Goal: Transaction & Acquisition: Obtain resource

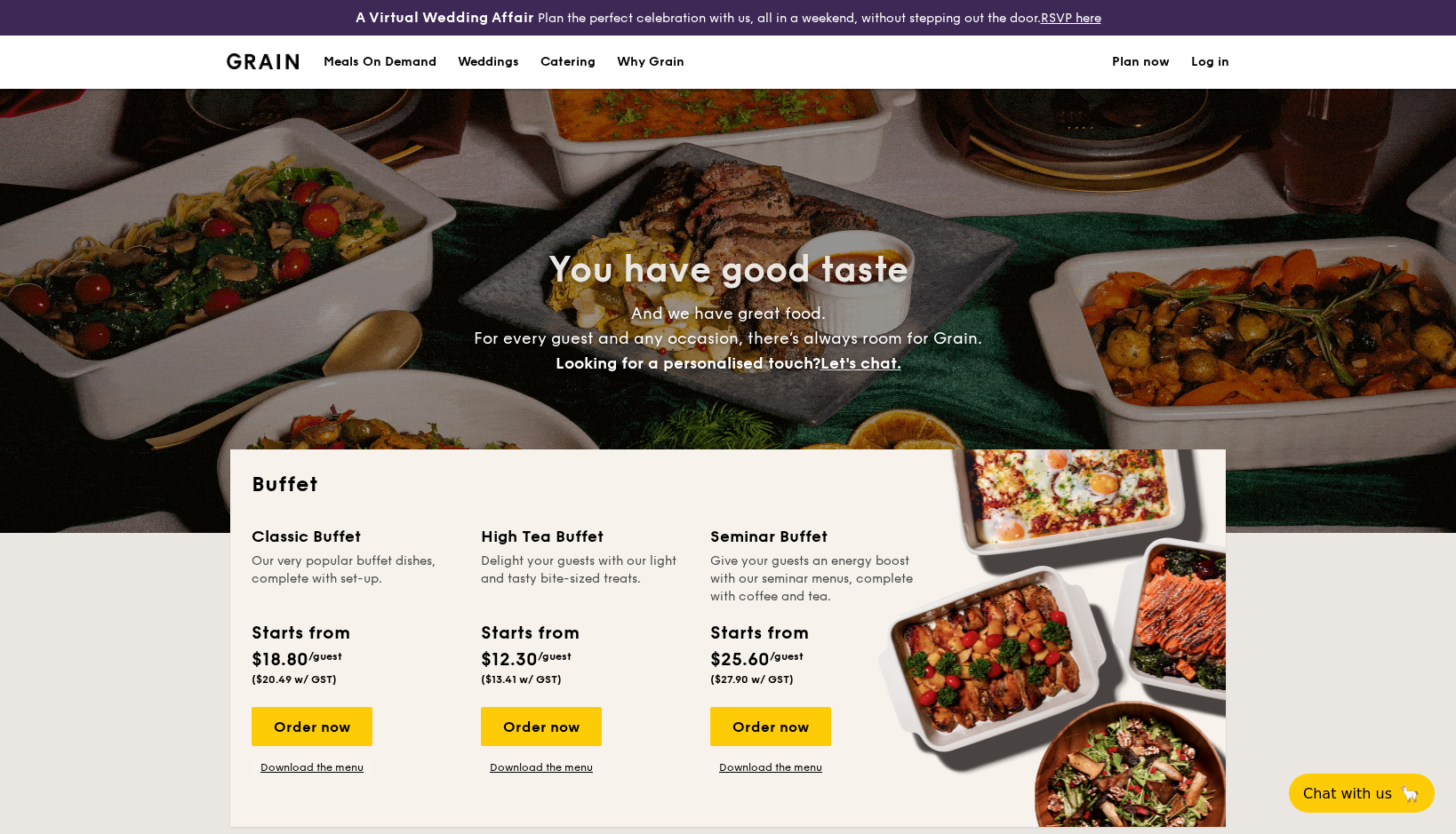
select select
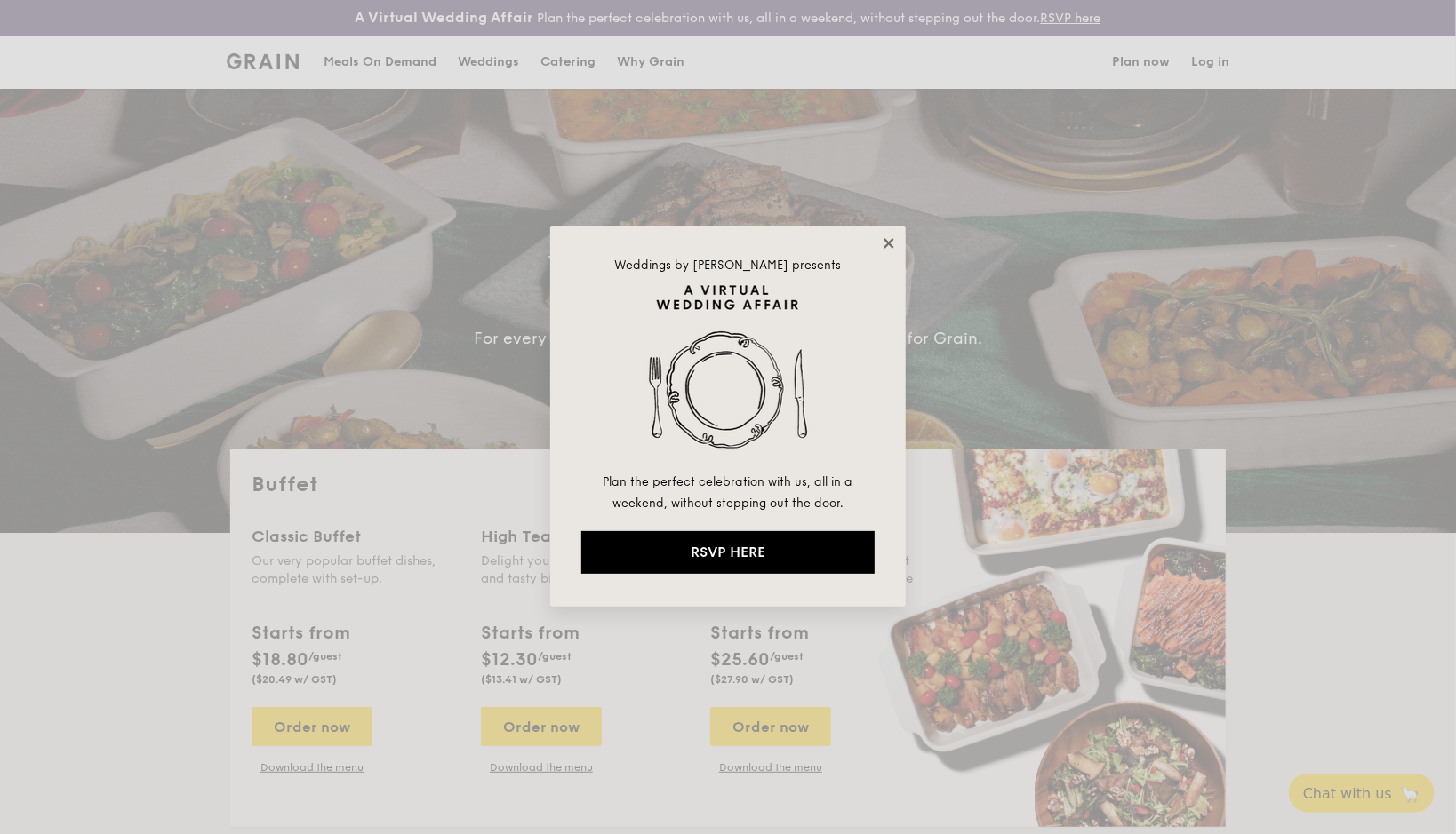
click at [890, 251] on icon at bounding box center [888, 244] width 16 height 16
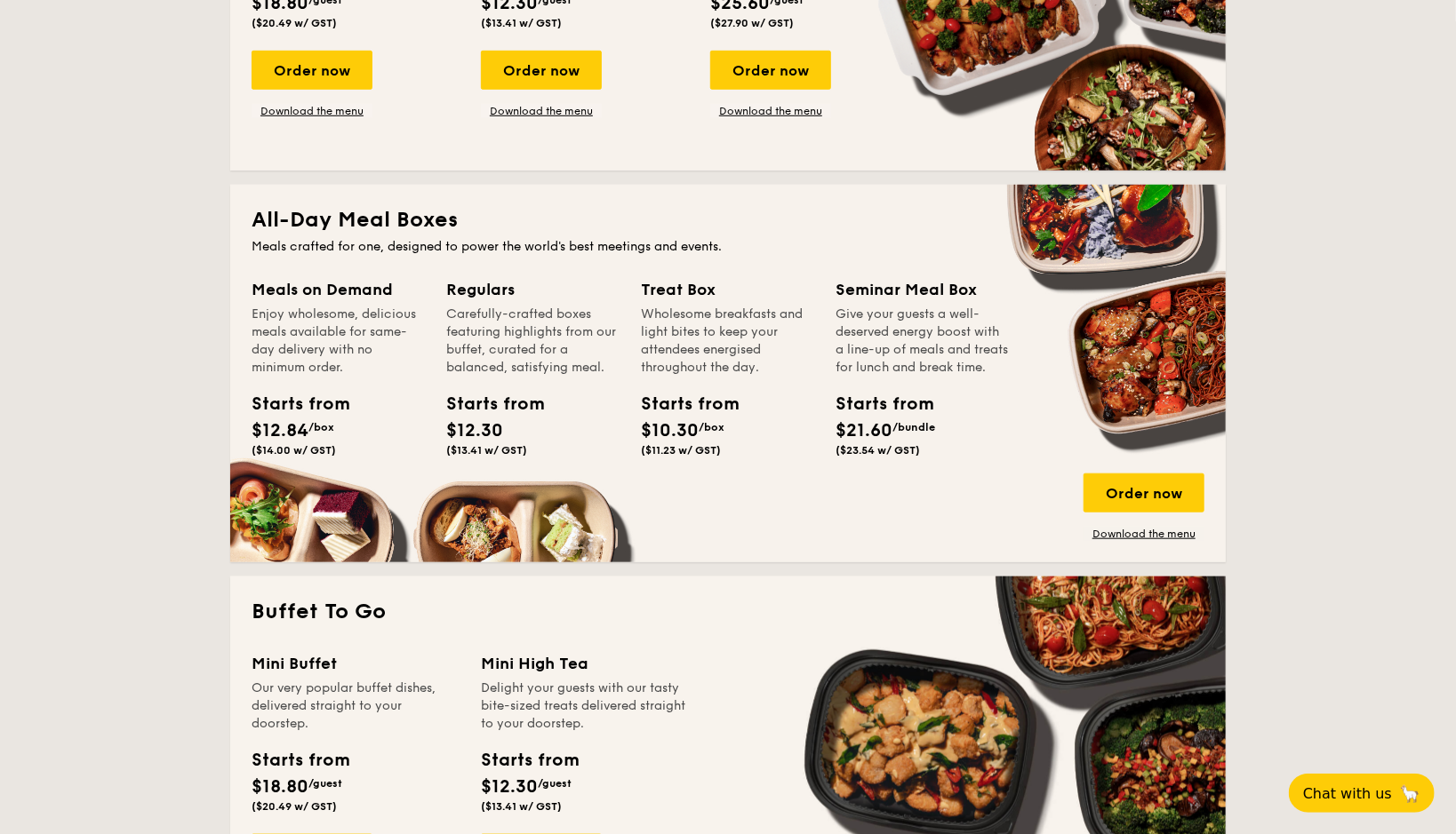
scroll to position [469, 0]
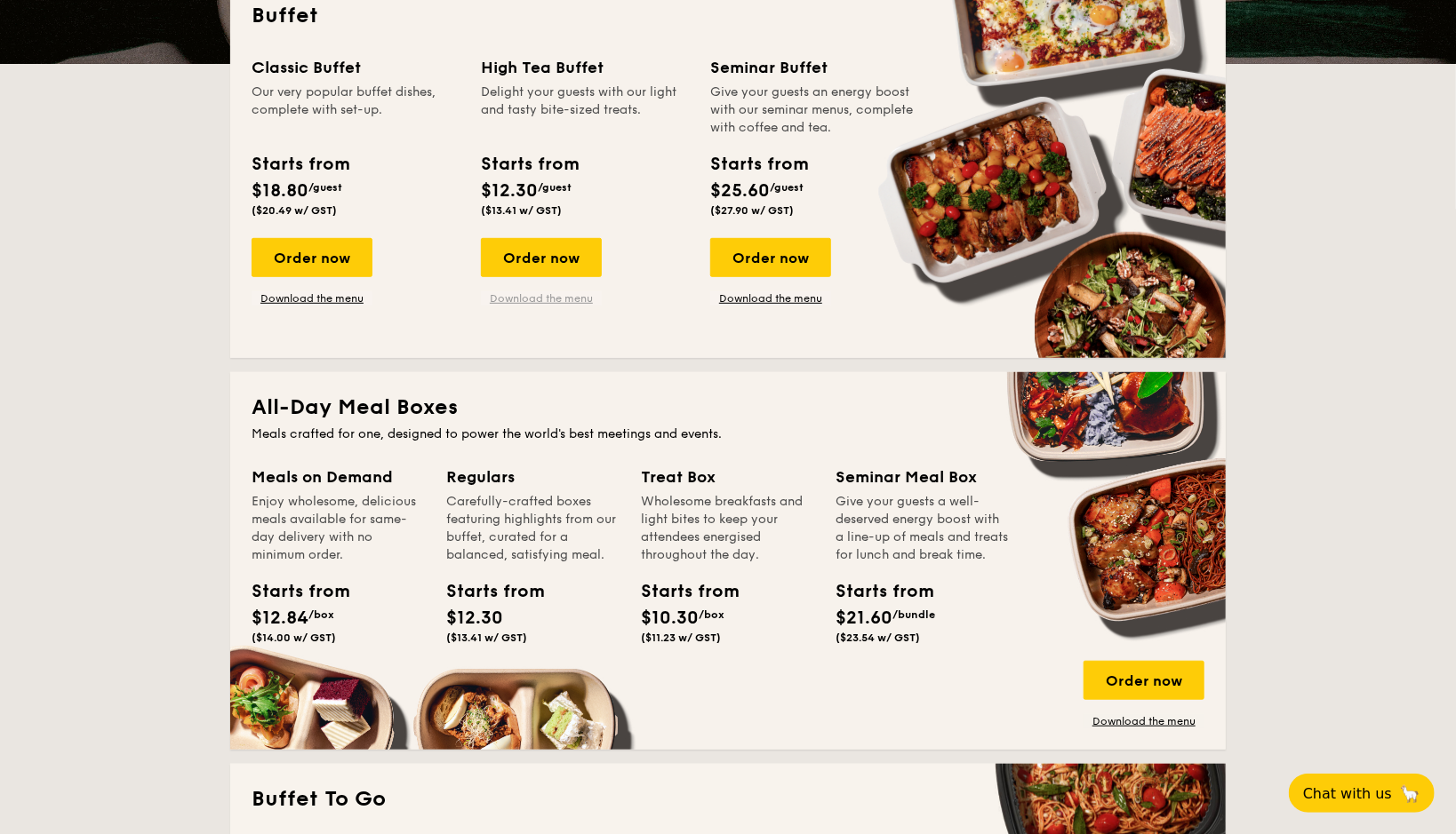
click at [551, 302] on link "Download the menu" at bounding box center [541, 299] width 121 height 14
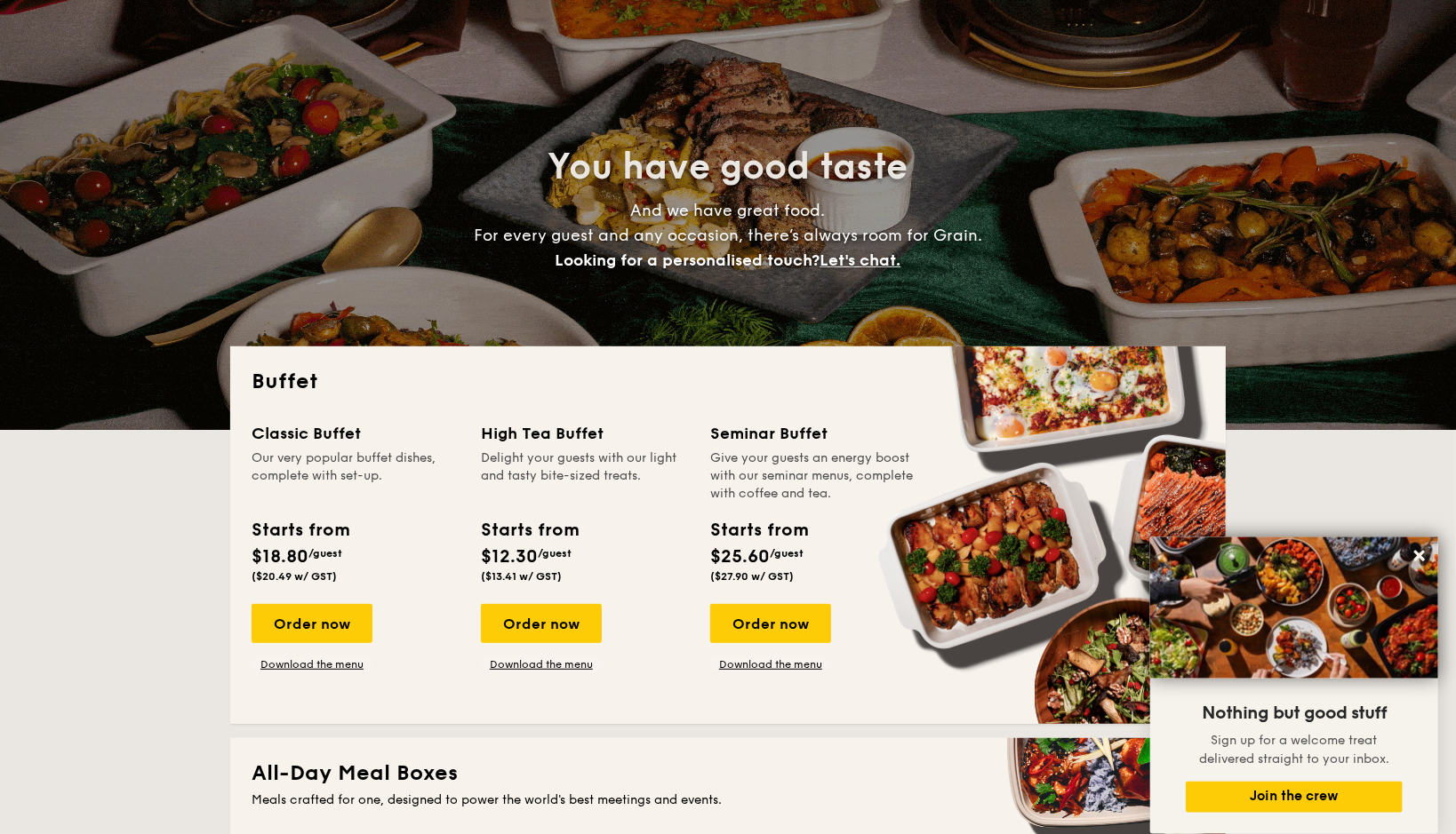
scroll to position [0, 0]
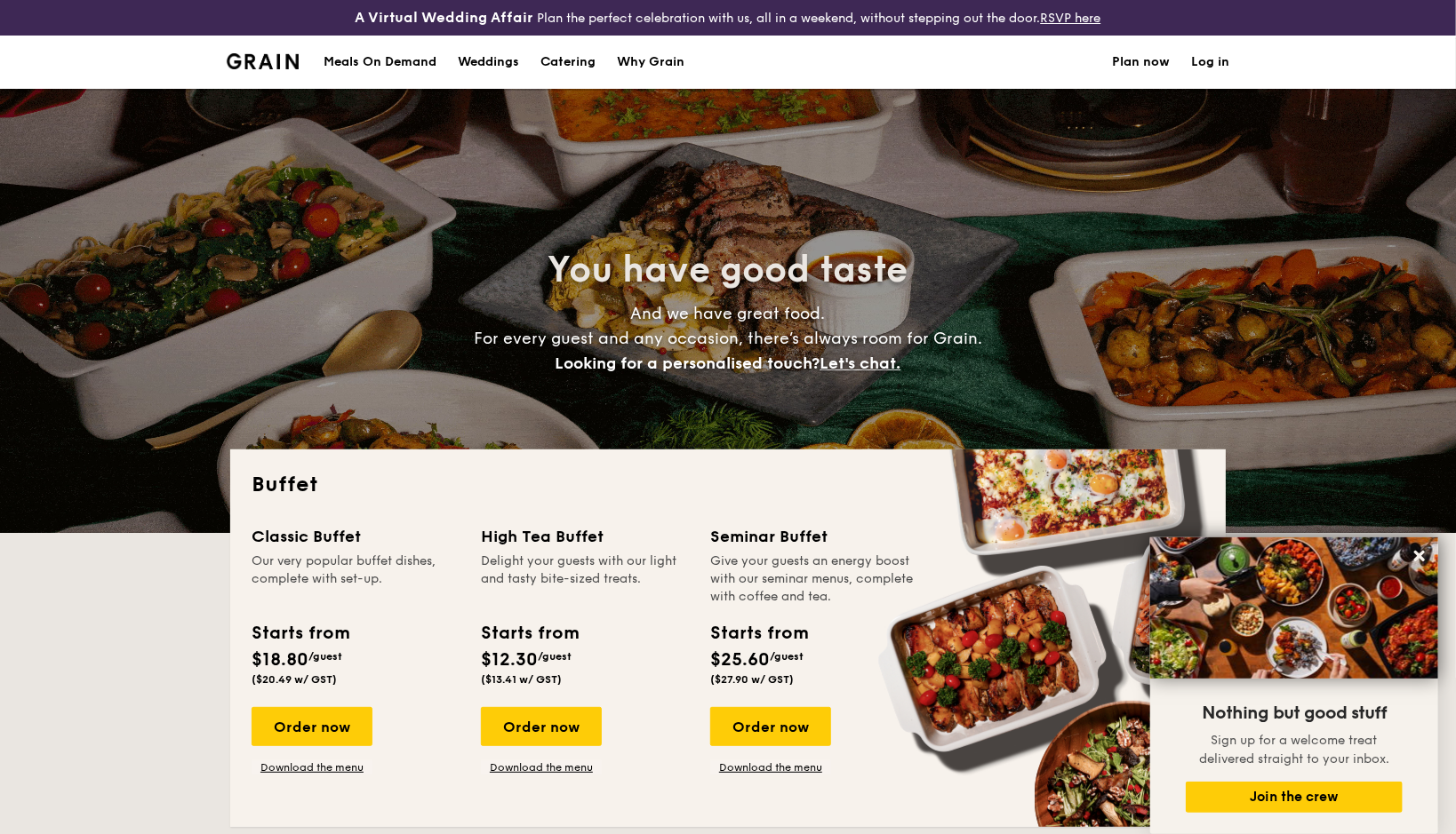
click at [401, 58] on div "Meals On Demand" at bounding box center [380, 62] width 113 height 53
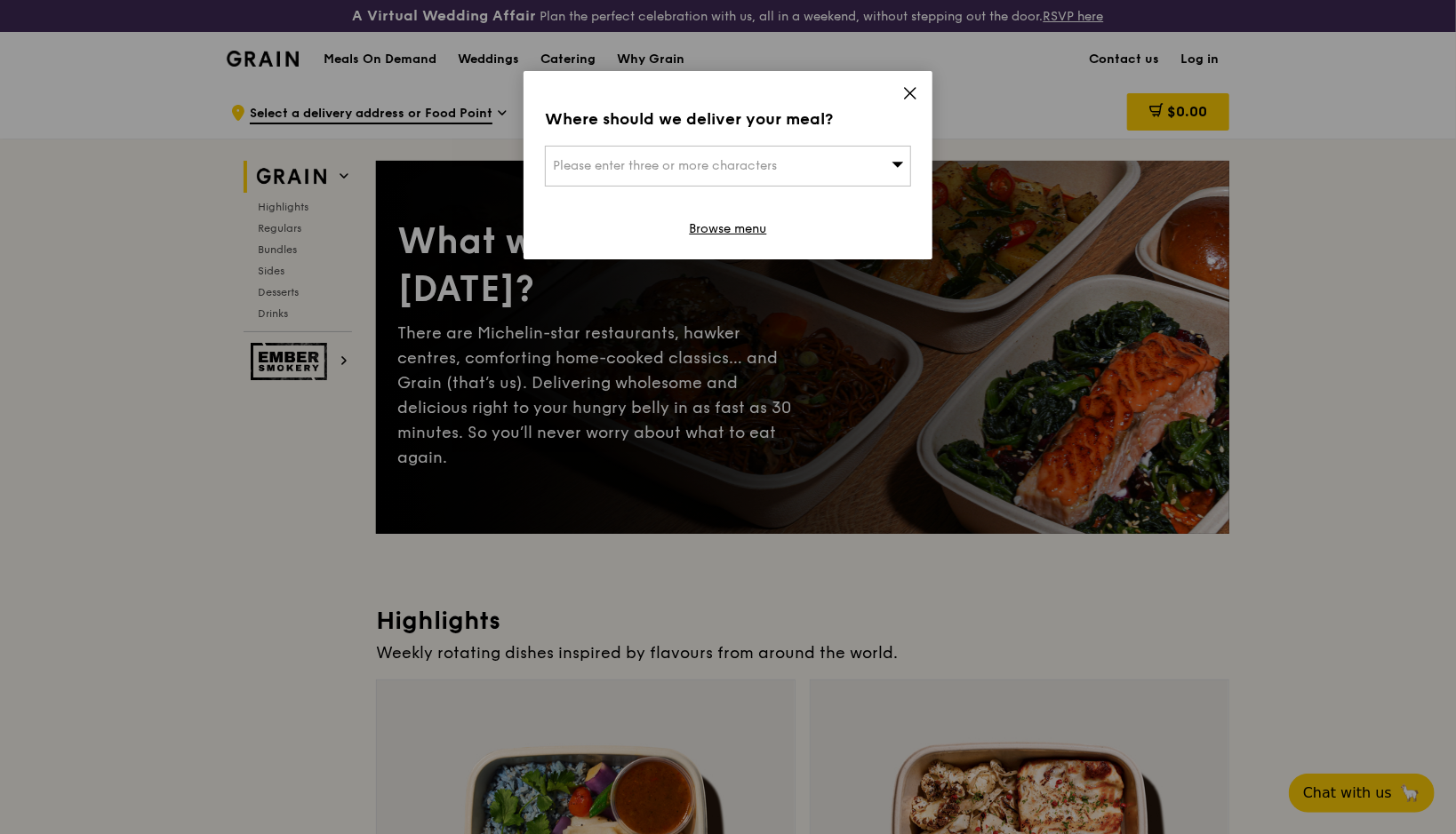
click at [911, 93] on icon at bounding box center [910, 93] width 11 height 11
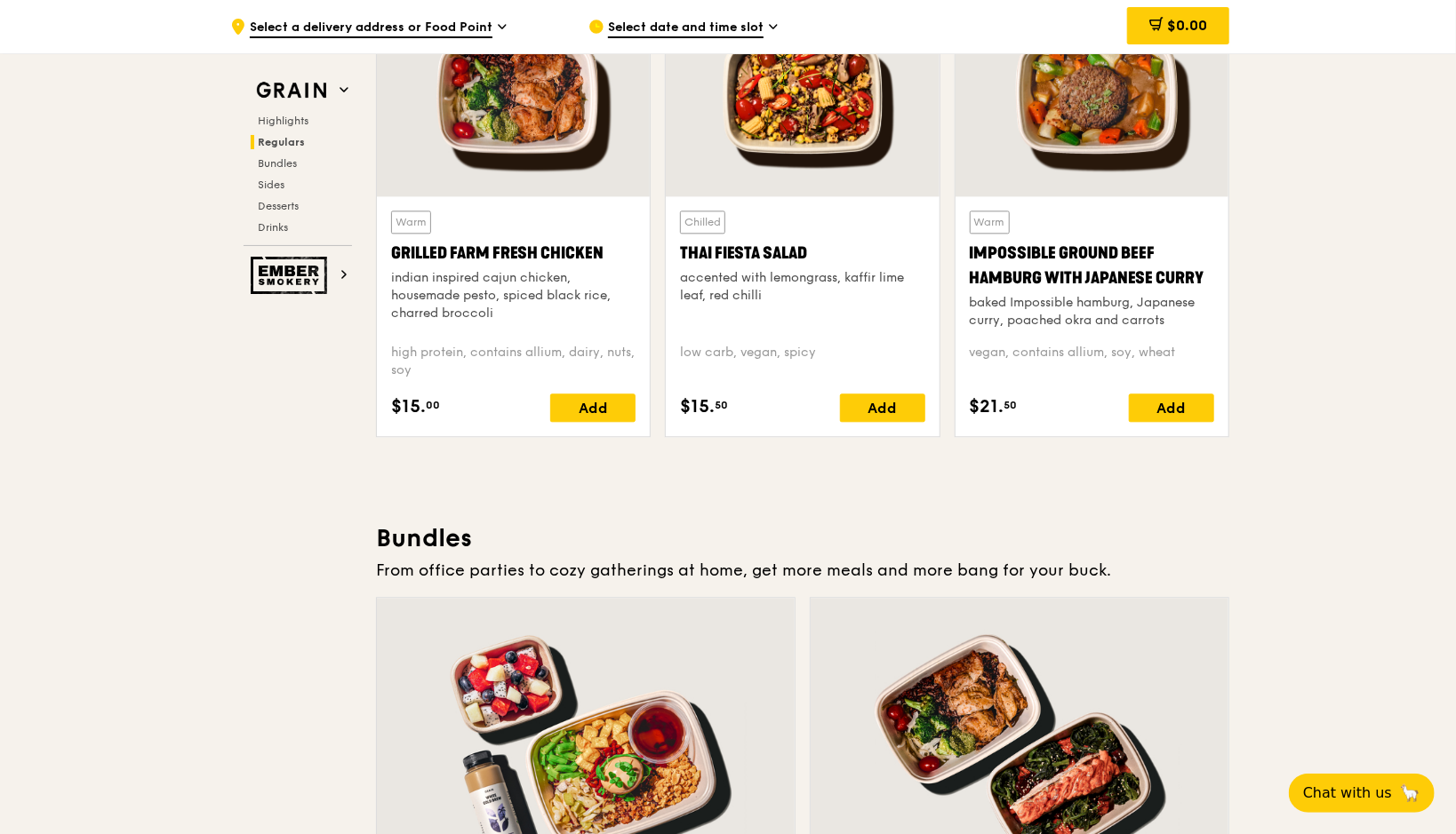
scroll to position [2626, 0]
